Goal: Use online tool/utility: Utilize a website feature to perform a specific function

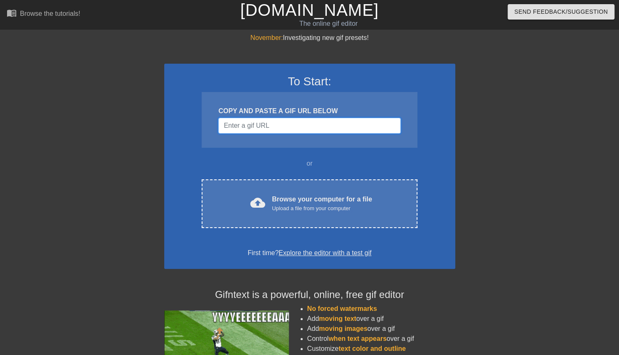
click at [245, 127] on input "Username" at bounding box center [309, 126] width 182 height 16
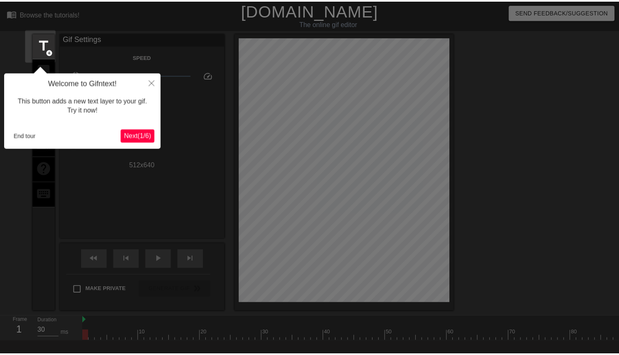
scroll to position [20, 0]
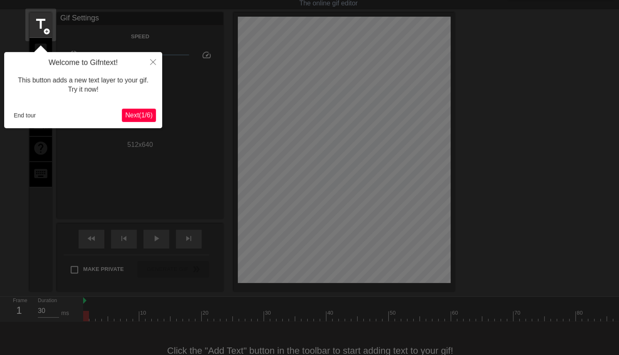
click at [143, 107] on div "Welcome to Gifntext! This button adds a new text layer to your gif. Try it now!…" at bounding box center [83, 90] width 158 height 76
click at [30, 115] on button "End tour" at bounding box center [24, 115] width 29 height 12
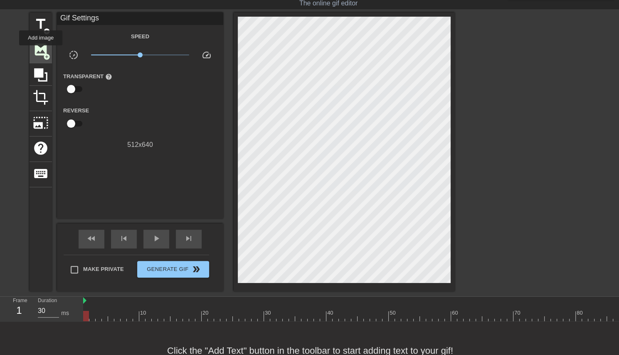
drag, startPoint x: 44, startPoint y: 30, endPoint x: 41, endPoint y: 51, distance: 21.1
click at [41, 51] on div "title add_circle image add_circle crop photo_size_select_large help keyboard" at bounding box center [41, 151] width 22 height 278
click at [41, 51] on span "image" at bounding box center [41, 50] width 16 height 16
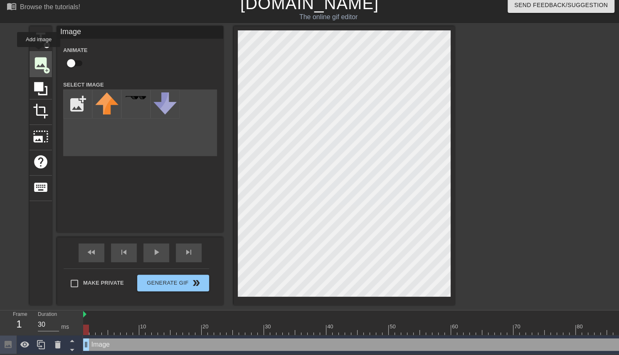
scroll to position [12, 0]
click at [72, 97] on input "file" at bounding box center [78, 104] width 28 height 28
type input "C:\fakepath\jade dorm uniform.png"
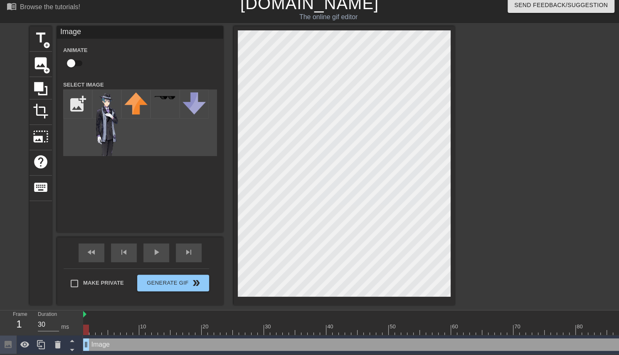
click at [605, 203] on div "title add_circle image add_circle crop photo_size_select_large help keyboard Im…" at bounding box center [309, 165] width 619 height 278
click at [105, 131] on img at bounding box center [106, 138] width 23 height 93
click at [106, 99] on img at bounding box center [106, 138] width 23 height 93
click at [102, 100] on img at bounding box center [106, 138] width 23 height 93
click at [345, 268] on div "title add_circle image add_circle crop photo_size_select_large help keyboard Im…" at bounding box center [242, 165] width 425 height 278
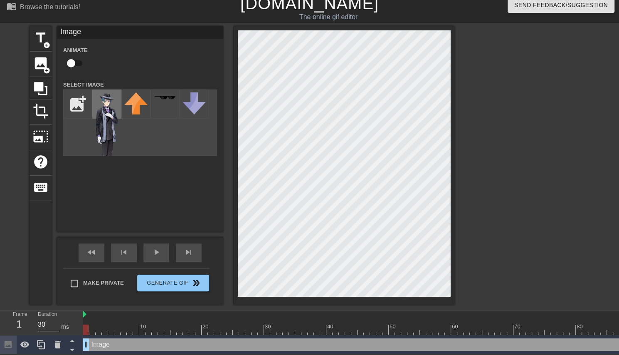
click at [104, 105] on img at bounding box center [106, 138] width 23 height 93
click at [139, 95] on img at bounding box center [135, 103] width 23 height 22
click at [164, 110] on div at bounding box center [164, 103] width 29 height 29
click at [111, 111] on img at bounding box center [106, 138] width 23 height 93
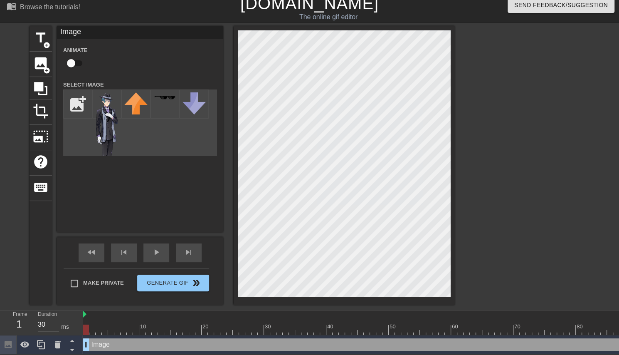
click at [206, 172] on div "Image Animate Select Image add_photo_alternate" at bounding box center [140, 129] width 166 height 206
click at [105, 124] on img at bounding box center [106, 138] width 23 height 93
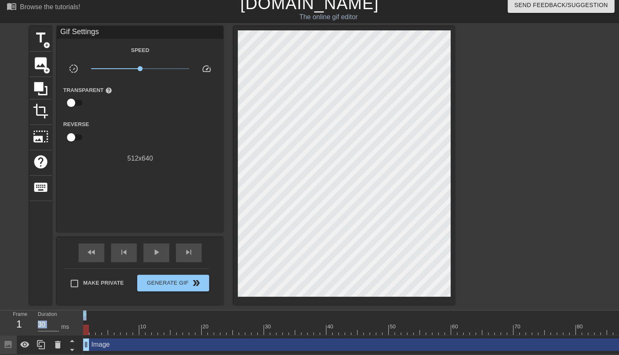
click at [449, 168] on div "title add_circle image add_circle crop photo_size_select_large help keyboard Gi…" at bounding box center [309, 165] width 619 height 278
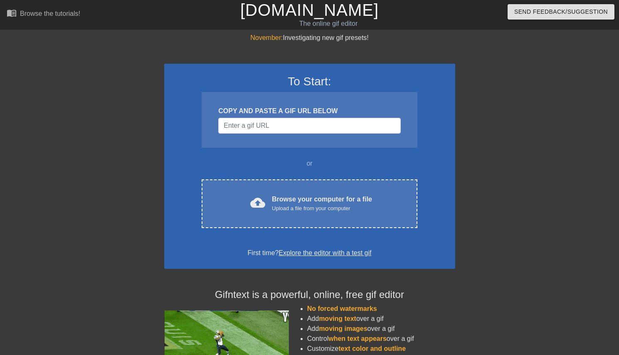
scroll to position [12, 0]
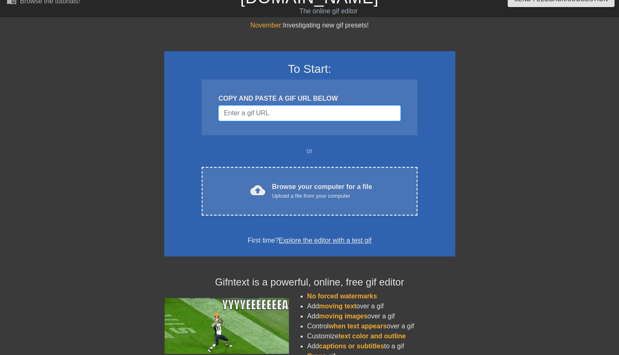
click at [243, 113] on input "Username" at bounding box center [309, 113] width 182 height 16
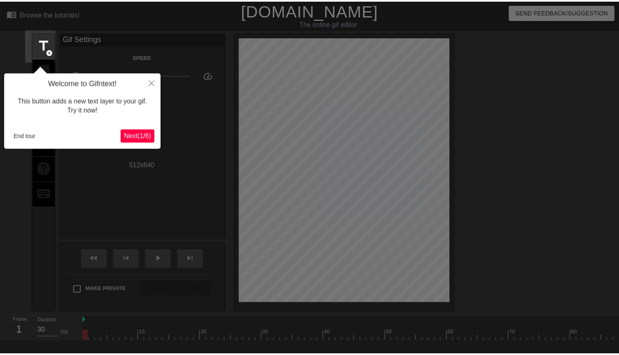
scroll to position [20, 0]
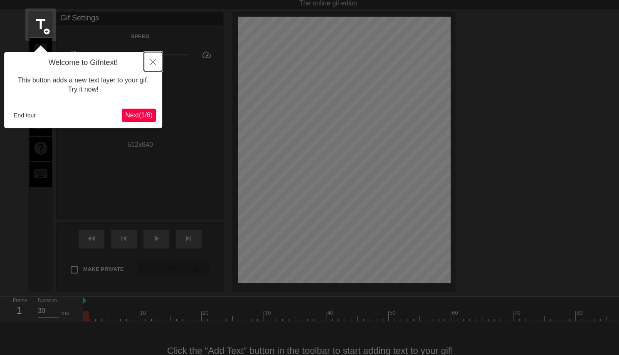
click at [152, 62] on icon "Close" at bounding box center [153, 62] width 6 height 6
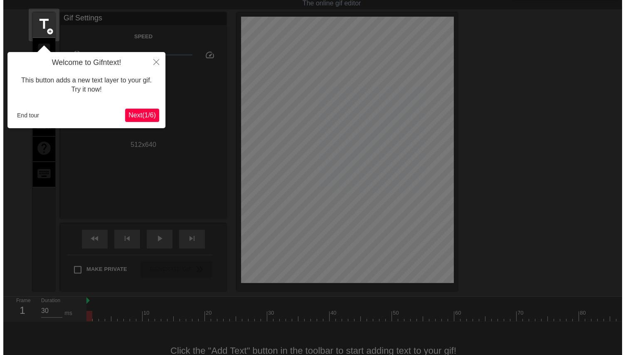
scroll to position [0, 0]
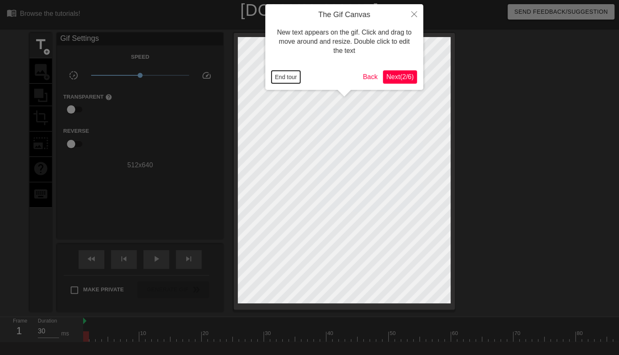
click at [293, 77] on button "End tour" at bounding box center [285, 77] width 29 height 12
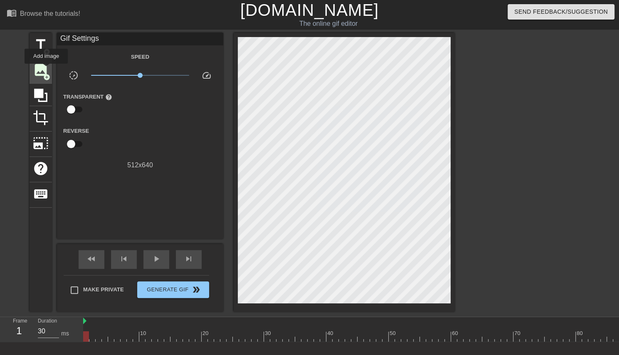
click at [46, 70] on span "image" at bounding box center [41, 70] width 16 height 16
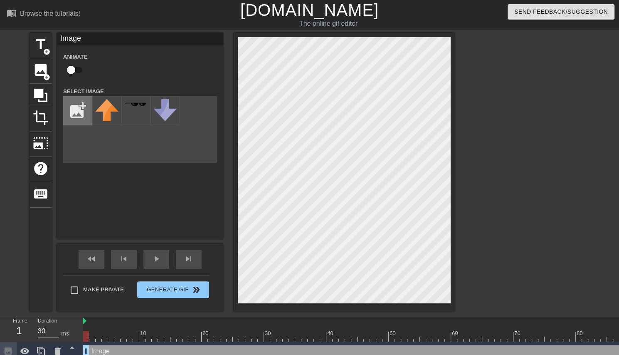
click at [83, 112] on input "file" at bounding box center [78, 110] width 28 height 28
type input "C:\fakepath\jade dorm uniform.png"
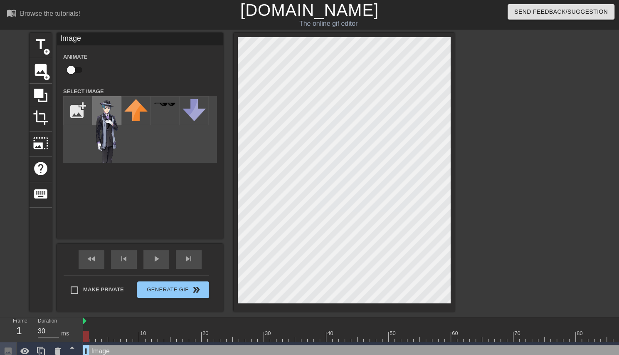
click at [111, 111] on img at bounding box center [106, 145] width 23 height 93
click at [489, 82] on div "title add_circle image add_circle crop photo_size_select_large help keyboard Im…" at bounding box center [309, 172] width 619 height 278
click at [80, 73] on input "checkbox" at bounding box center [70, 70] width 47 height 16
click at [80, 73] on input "checkbox" at bounding box center [78, 70] width 47 height 16
checkbox input "false"
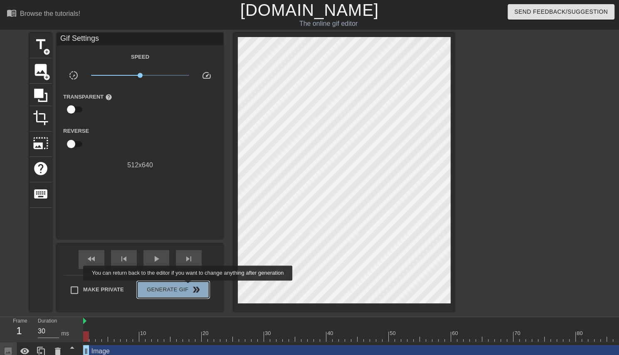
click at [189, 286] on span "Generate Gif double_arrow" at bounding box center [172, 289] width 65 height 10
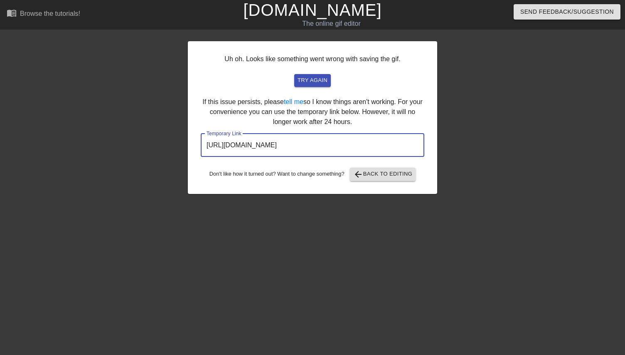
click at [328, 143] on input "[URL][DOMAIN_NAME]" at bounding box center [313, 144] width 224 height 23
click at [331, 143] on input "[URL][DOMAIN_NAME]" at bounding box center [313, 144] width 224 height 23
click at [385, 144] on input "[URL][DOMAIN_NAME]" at bounding box center [313, 144] width 224 height 23
drag, startPoint x: 385, startPoint y: 144, endPoint x: 206, endPoint y: 131, distance: 179.6
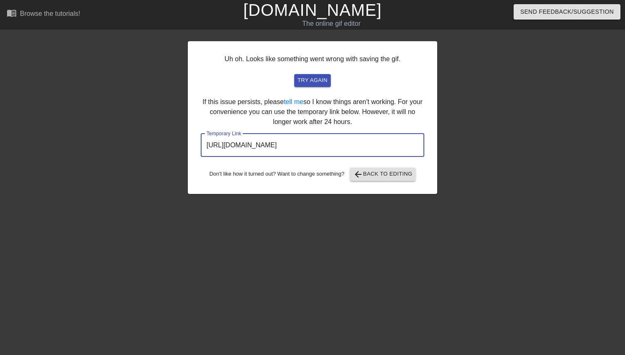
click at [206, 131] on div "Uh oh. Looks like something went wrong with saving the gif. try again If this i…" at bounding box center [312, 117] width 249 height 153
